Goal: Information Seeking & Learning: Find specific page/section

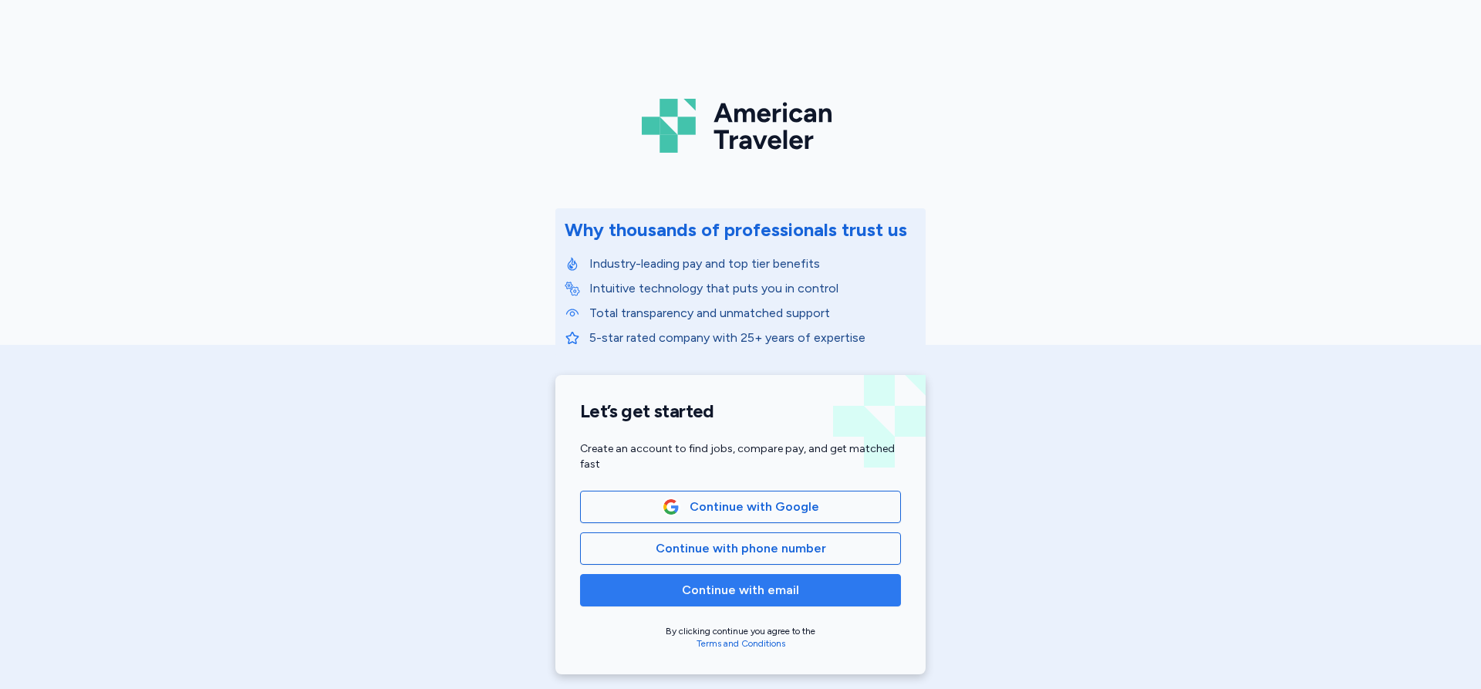
click at [806, 588] on span "Continue with email" at bounding box center [740, 590] width 295 height 19
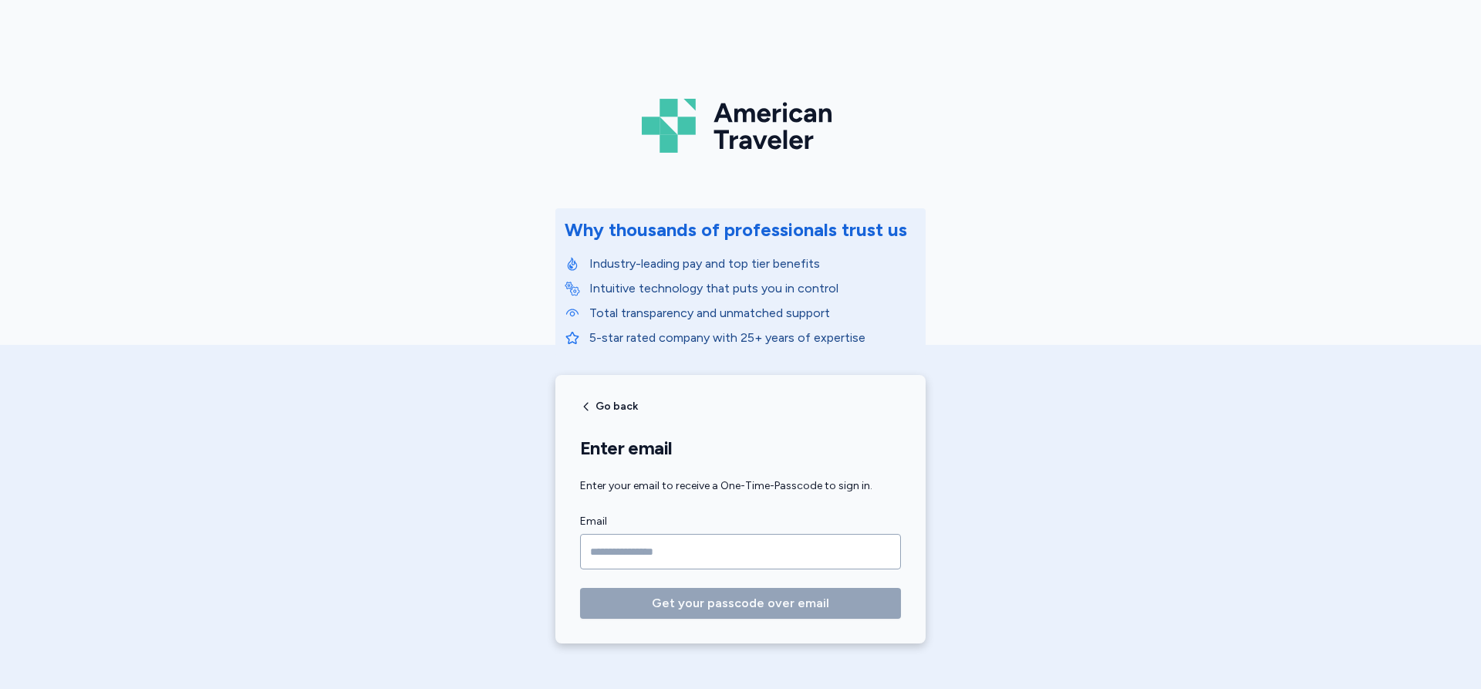
click at [789, 557] on input "Email" at bounding box center [740, 551] width 321 height 35
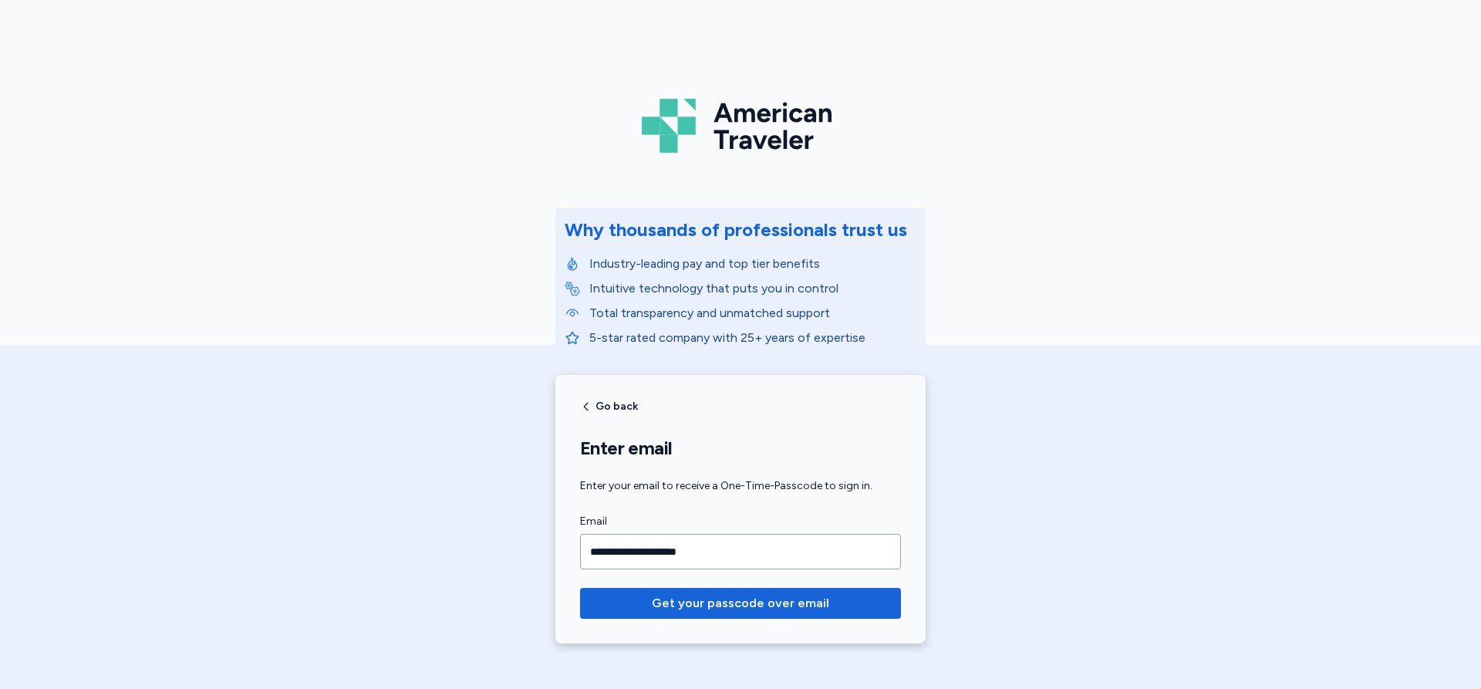
type input "**********"
click at [580, 588] on button "Get your passcode over email" at bounding box center [740, 603] width 321 height 31
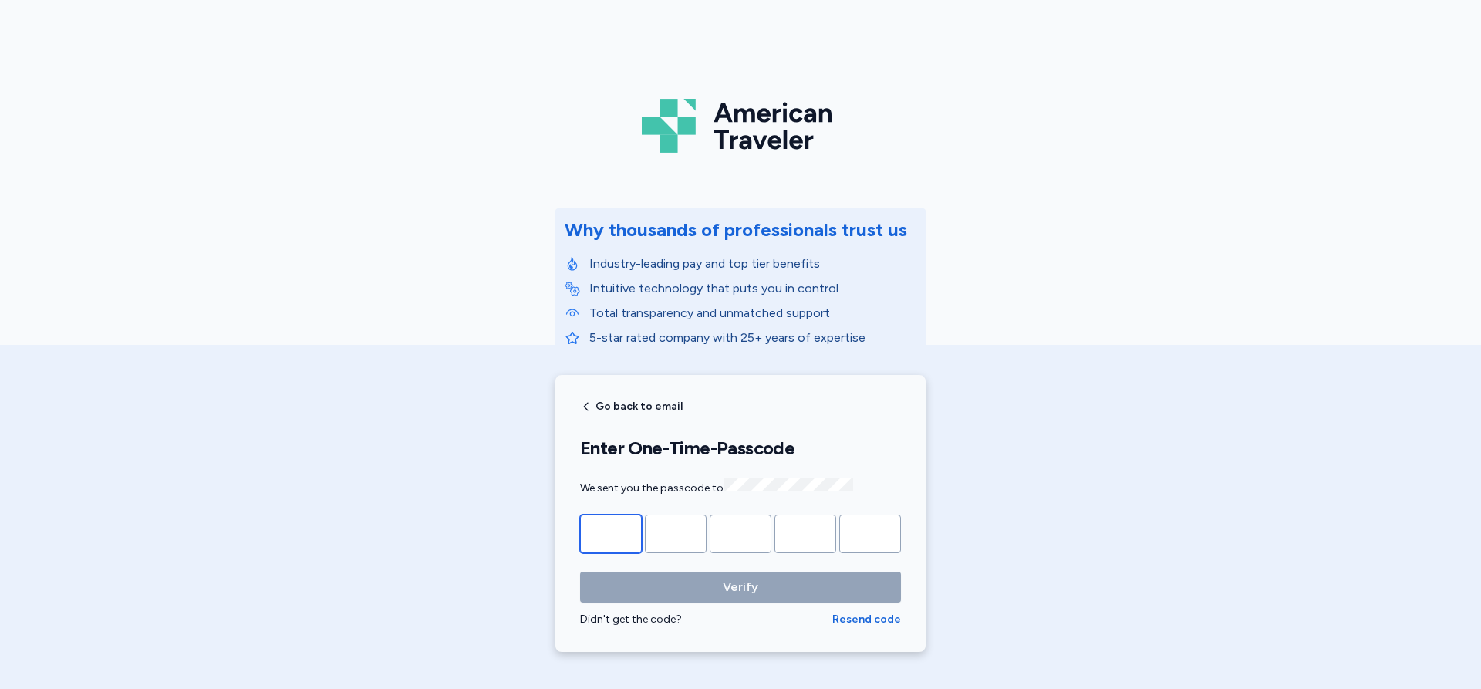
type input "*"
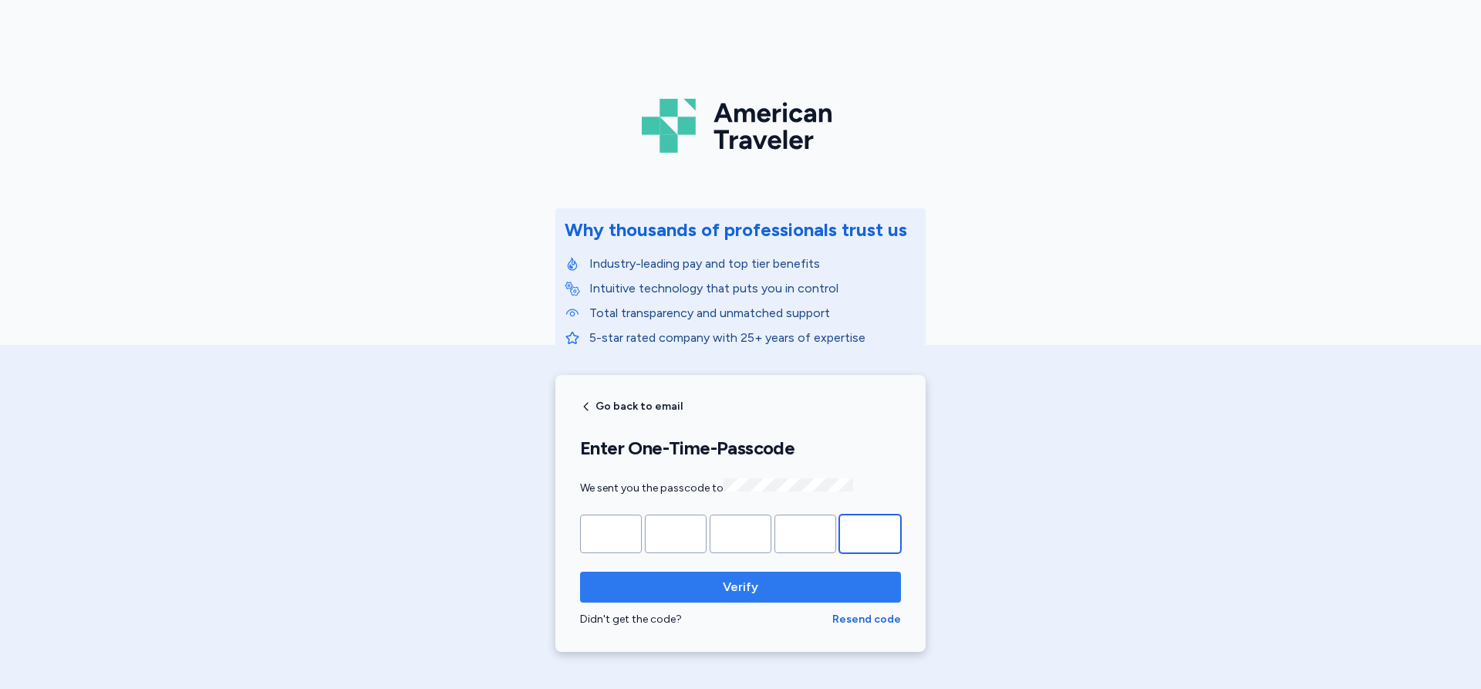
type input "*"
click at [754, 587] on span "Verify" at bounding box center [740, 587] width 296 height 19
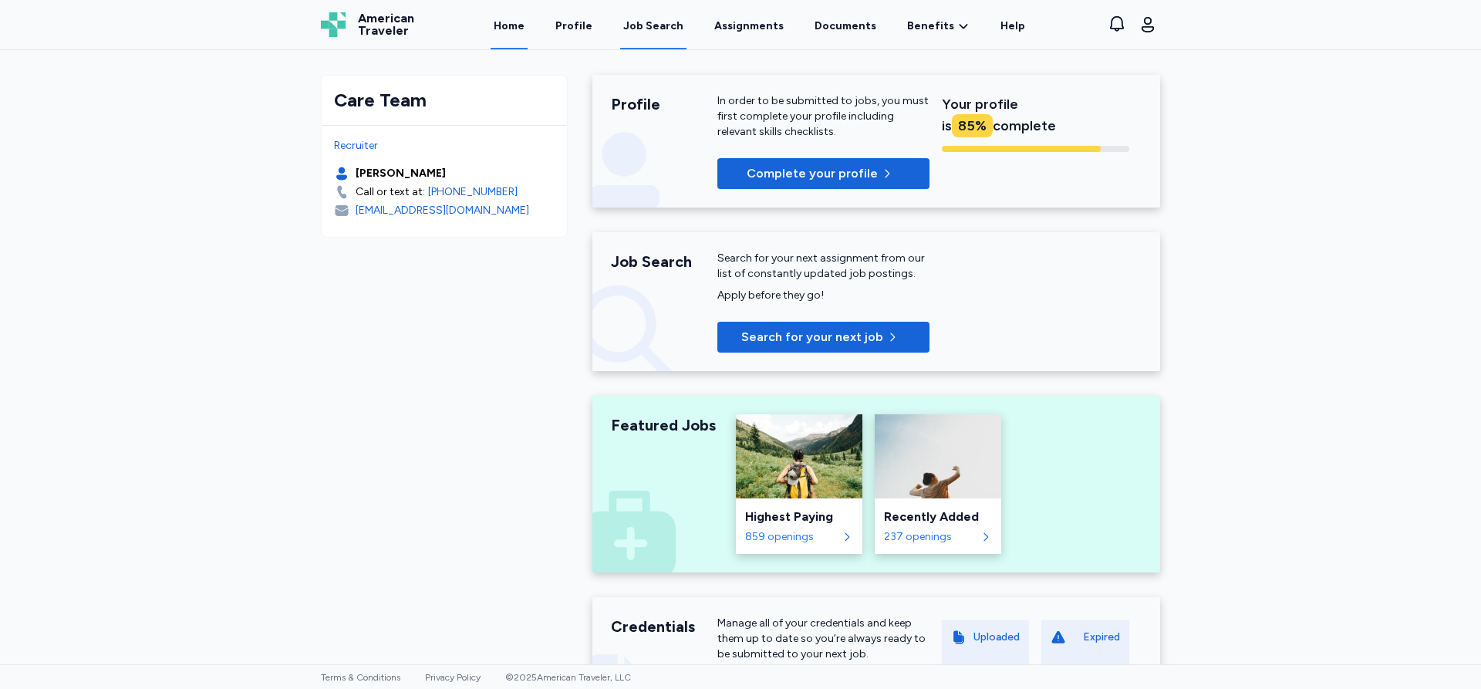
click at [660, 28] on div "Job Search" at bounding box center [653, 26] width 60 height 15
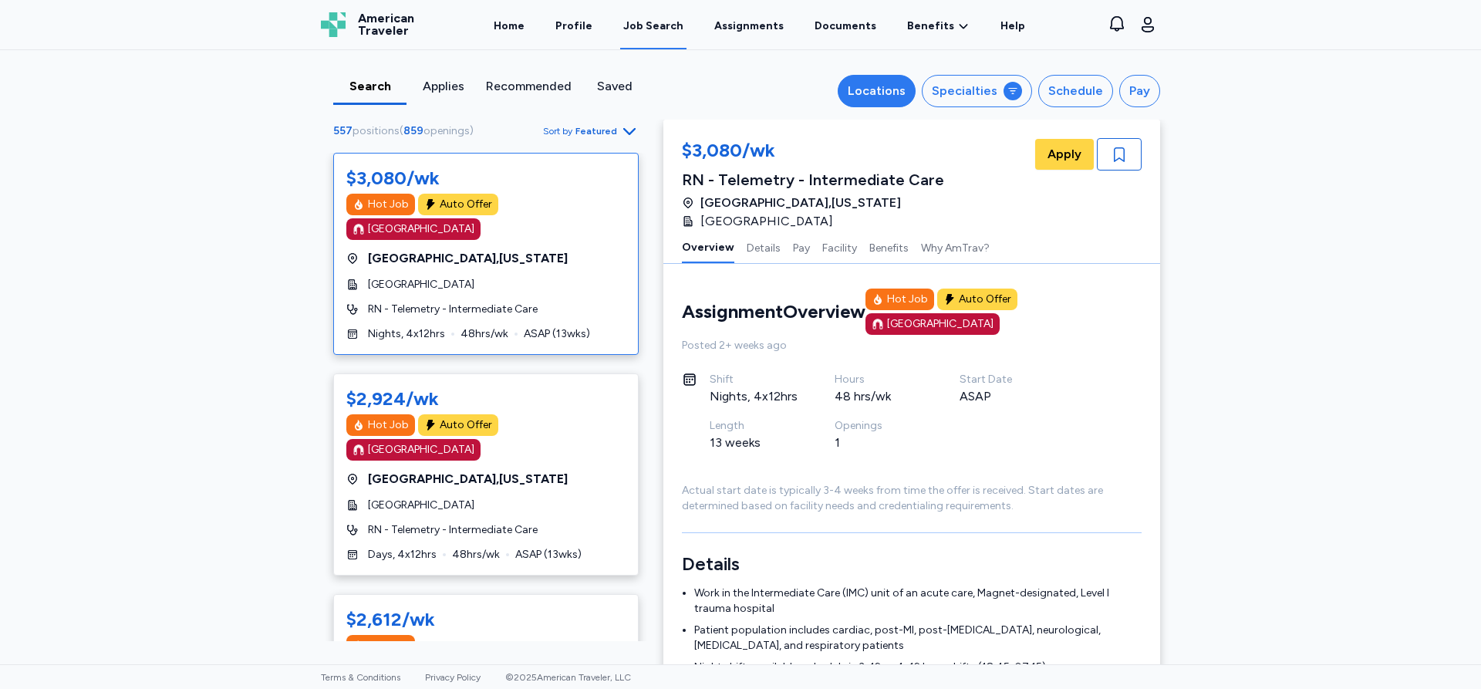
click at [888, 84] on div "Locations" at bounding box center [876, 91] width 58 height 19
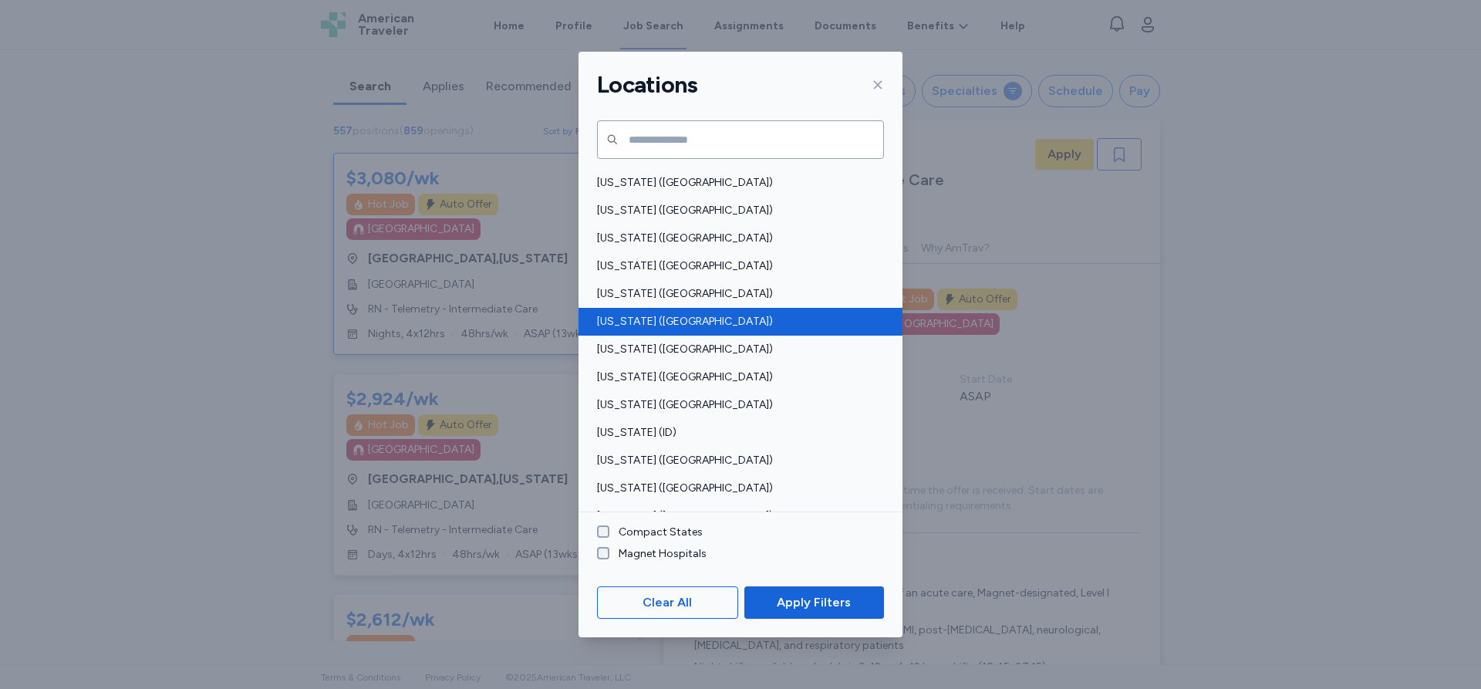
scroll to position [154, 0]
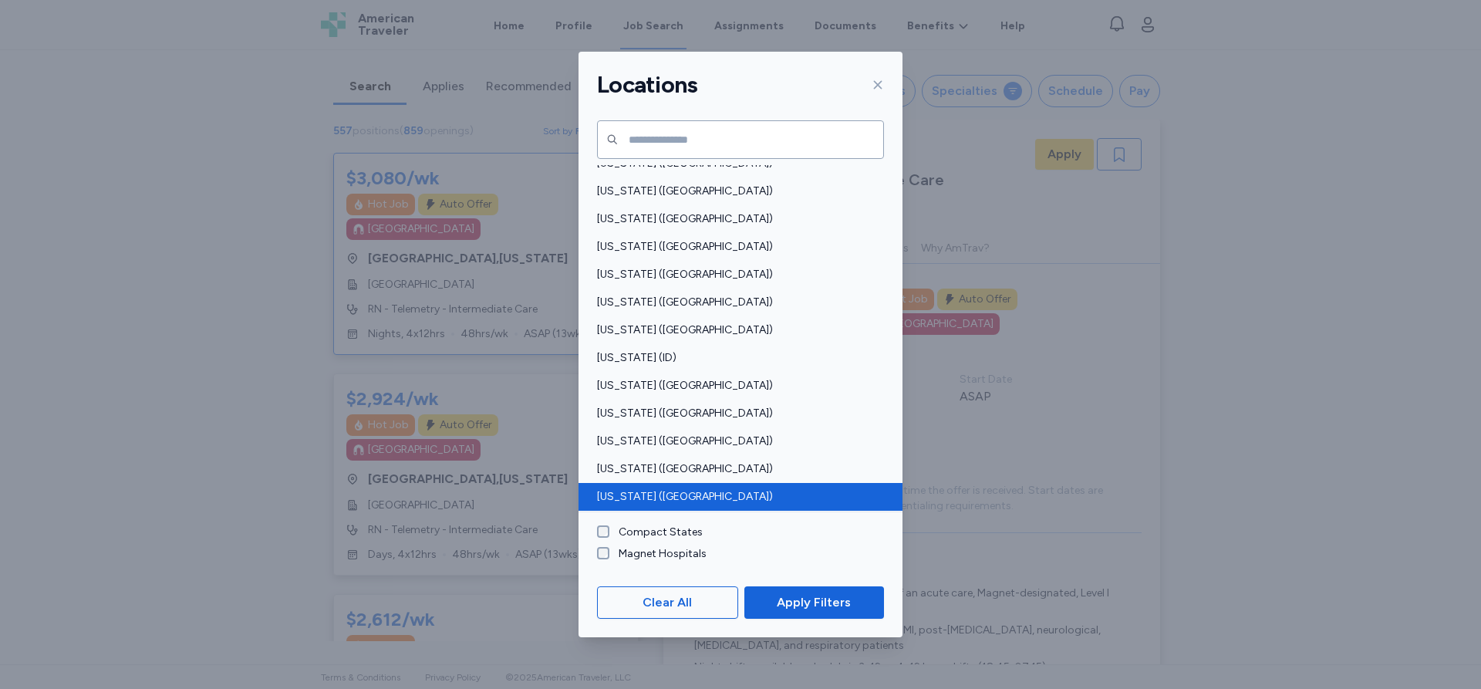
click at [646, 486] on div "[US_STATE] ([GEOGRAPHIC_DATA])" at bounding box center [740, 497] width 324 height 28
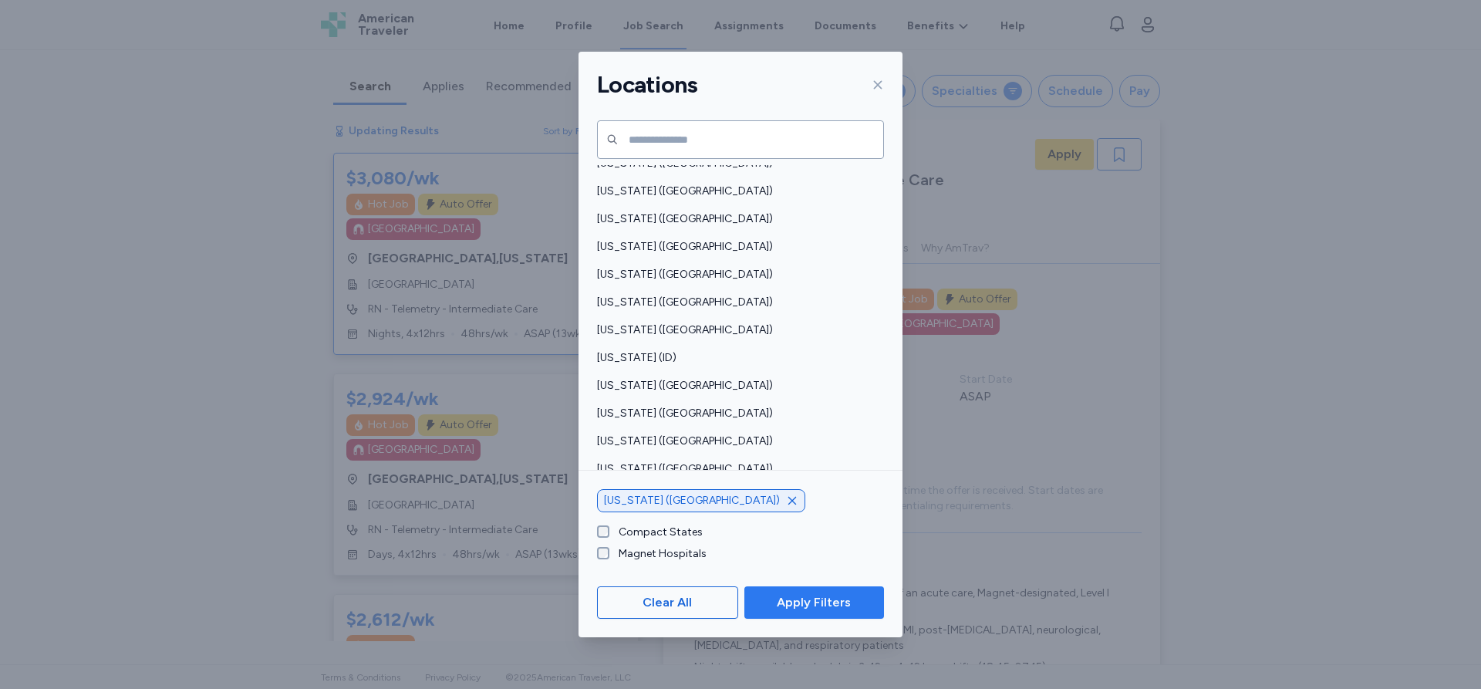
click at [844, 602] on span "Apply Filters" at bounding box center [814, 602] width 74 height 19
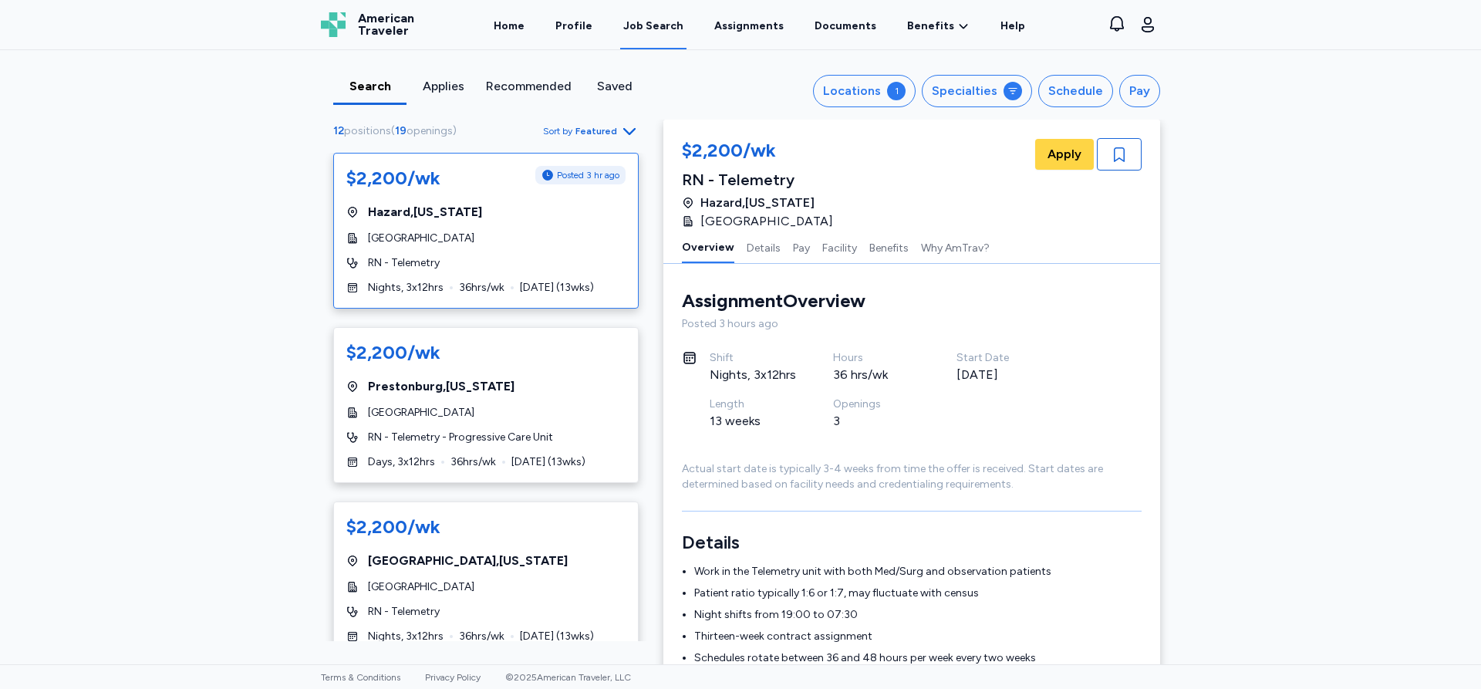
scroll to position [2, 0]
click at [995, 97] on button "Specialties" at bounding box center [977, 91] width 110 height 32
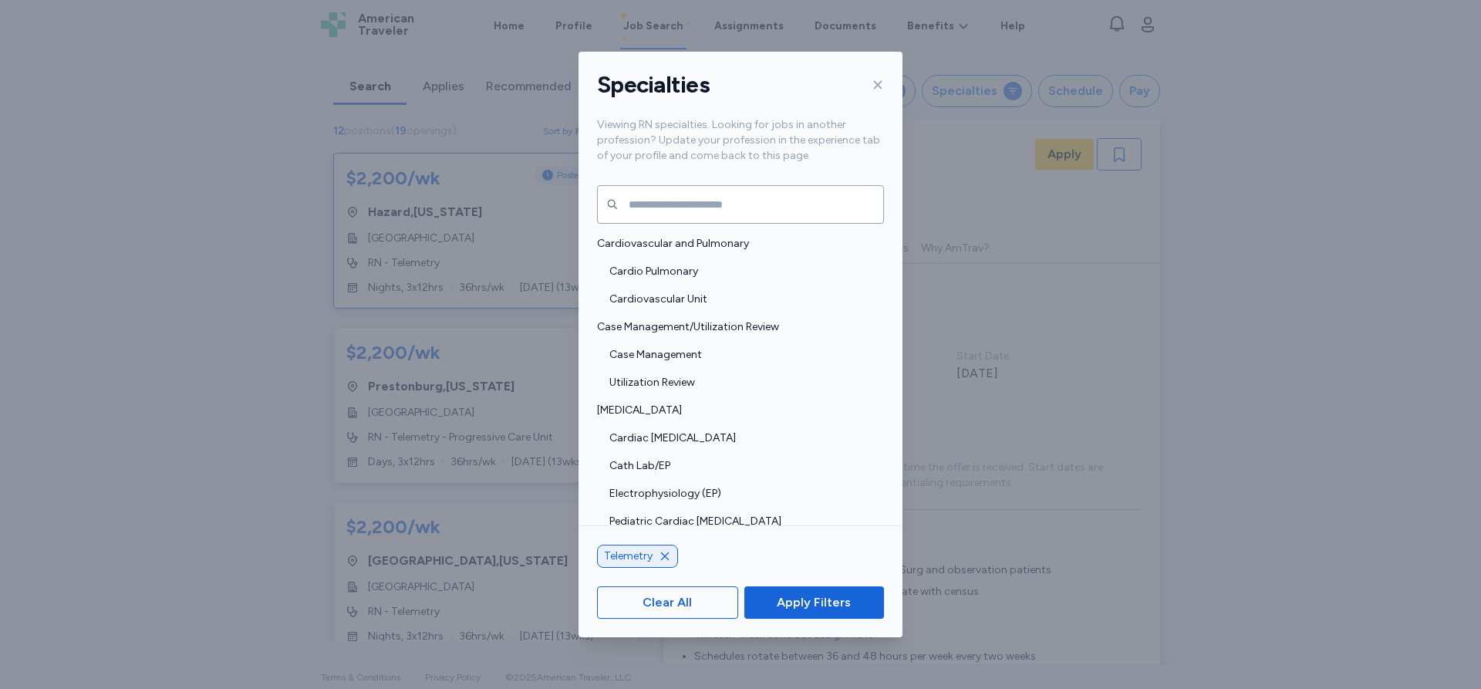
click at [664, 556] on icon "button" at bounding box center [665, 556] width 12 height 12
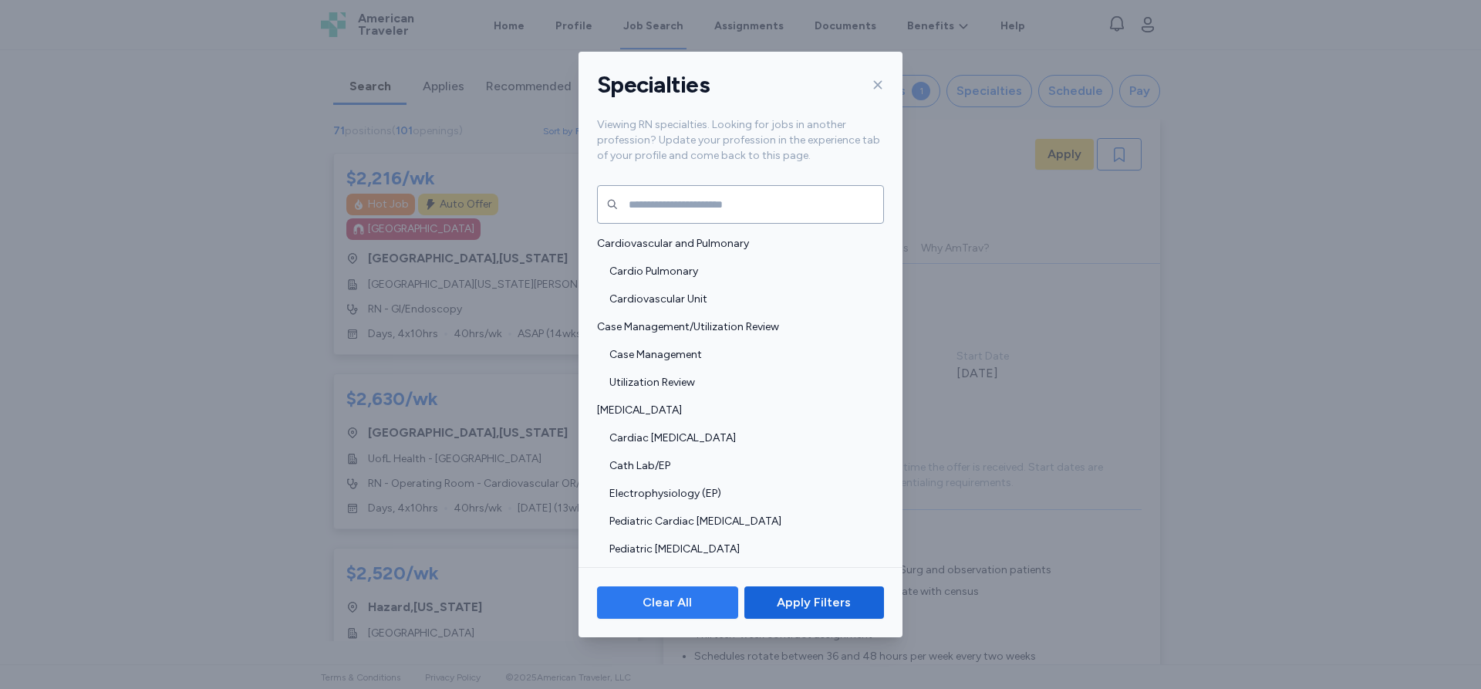
click at [692, 603] on span "Clear All" at bounding box center [667, 602] width 115 height 19
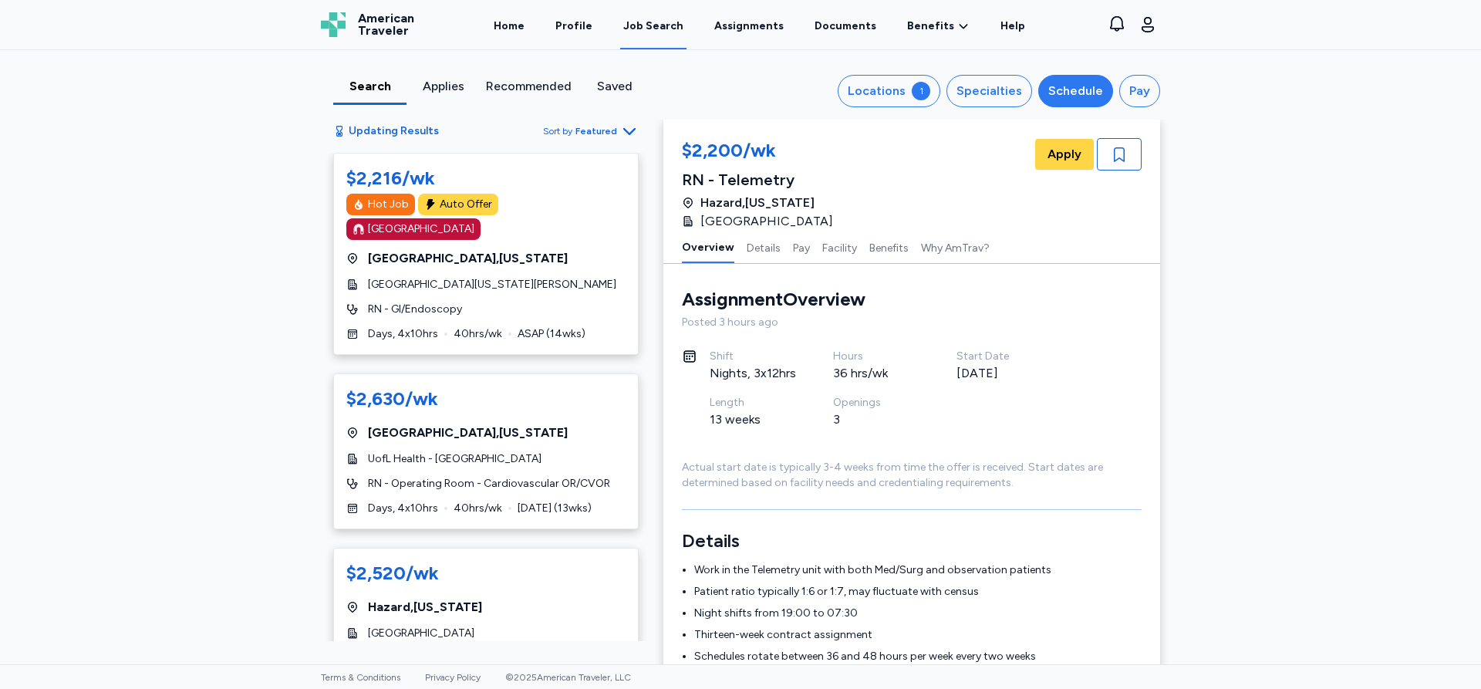
click at [1088, 92] on div "Schedule" at bounding box center [1075, 91] width 55 height 19
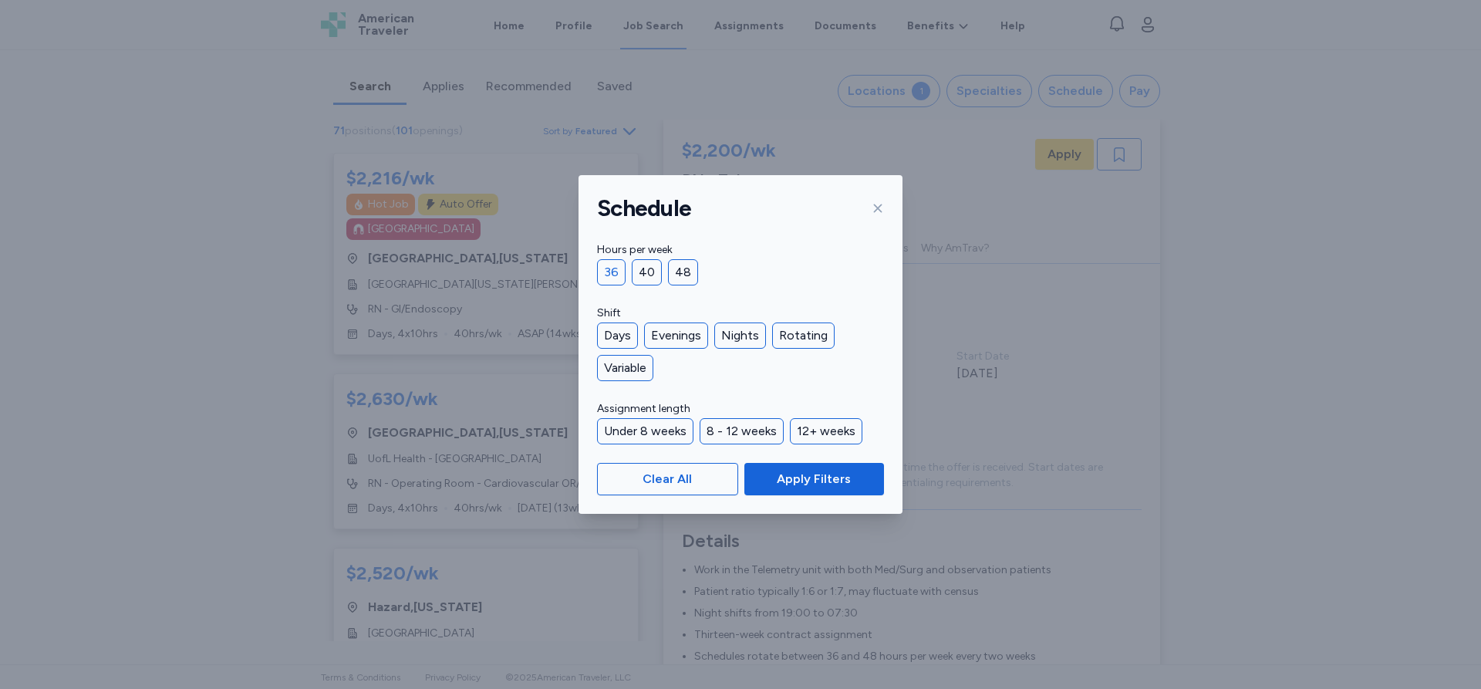
click at [615, 274] on div "36" at bounding box center [611, 272] width 29 height 26
click at [618, 339] on div "Days" at bounding box center [617, 335] width 41 height 26
click at [805, 480] on span "Apply Filters" at bounding box center [814, 479] width 74 height 19
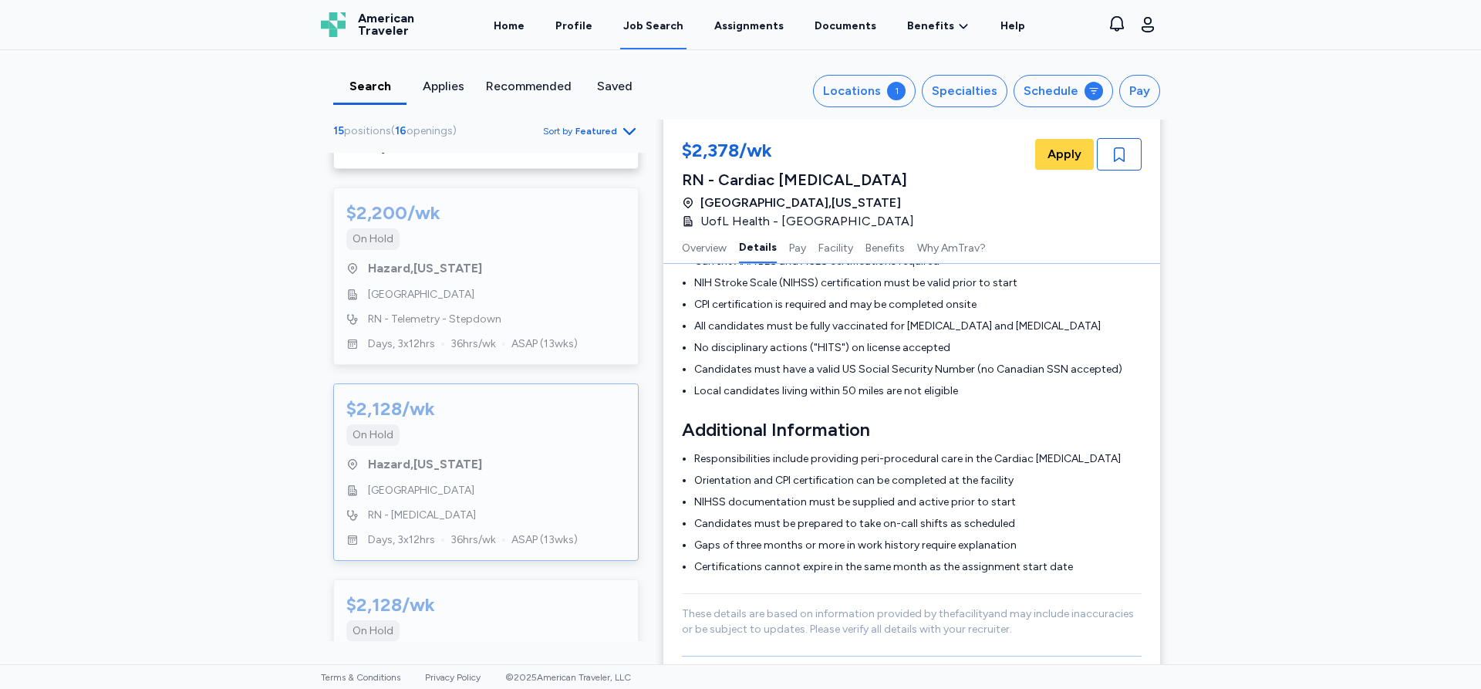
scroll to position [1605, 0]
